Goal: Transaction & Acquisition: Purchase product/service

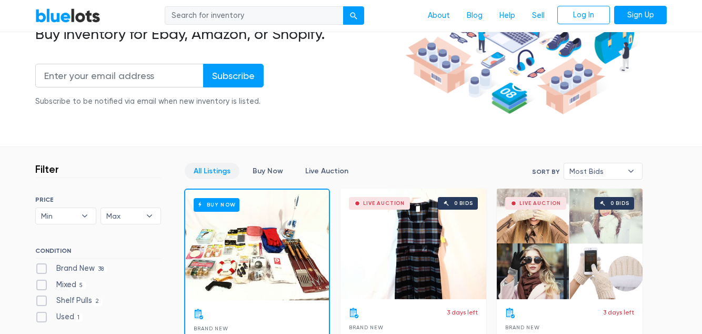
scroll to position [165, 0]
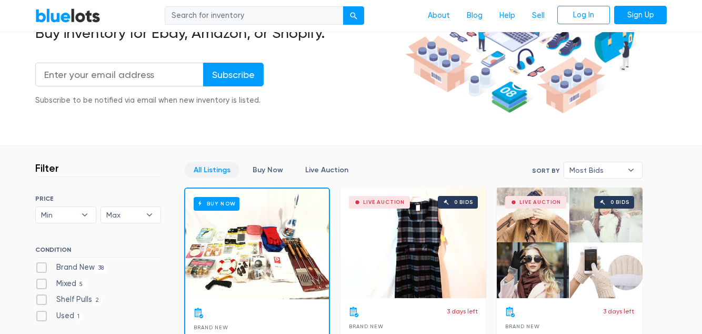
click at [276, 169] on link "Buy Now" at bounding box center [268, 170] width 48 height 16
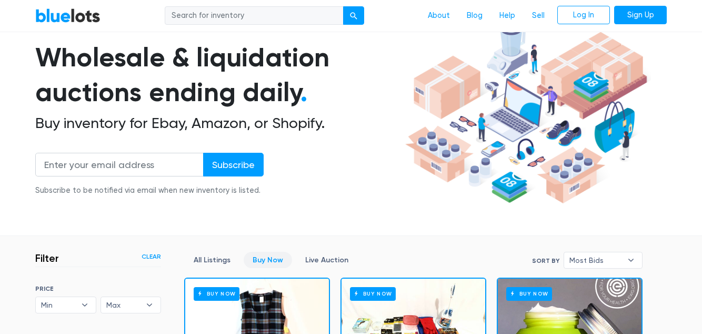
scroll to position [76, 0]
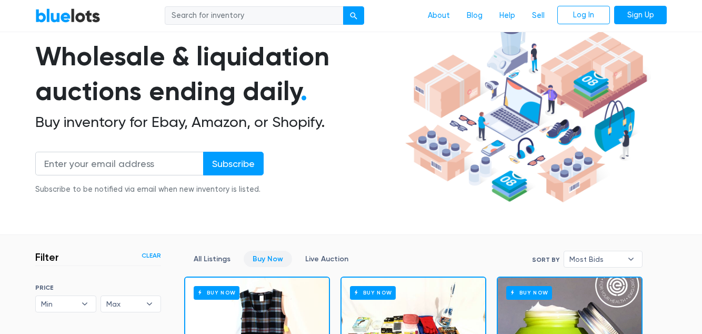
click at [152, 252] on link "Clear" at bounding box center [151, 254] width 19 height 9
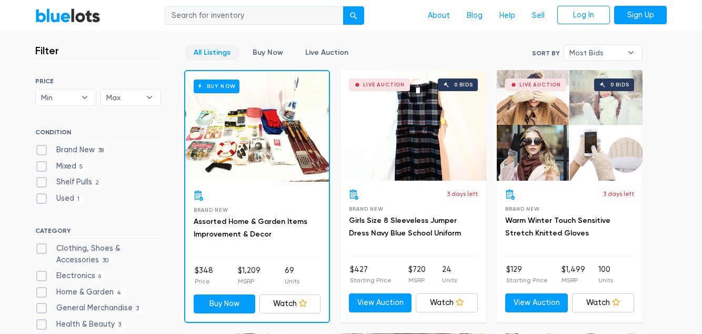
scroll to position [283, 0]
click at [267, 224] on link "Assorted Home & Garden Items Improvement & Decor" at bounding box center [251, 228] width 114 height 22
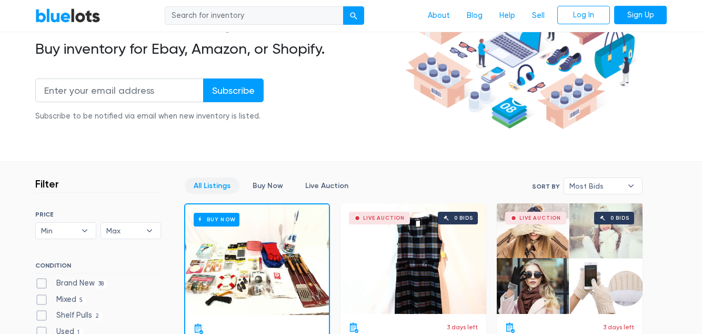
scroll to position [165, 0]
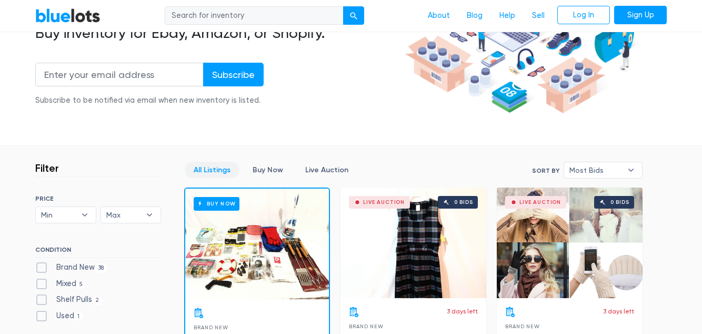
click at [335, 168] on link "Live Auction" at bounding box center [326, 170] width 61 height 16
